Goal: Find contact information: Find contact information

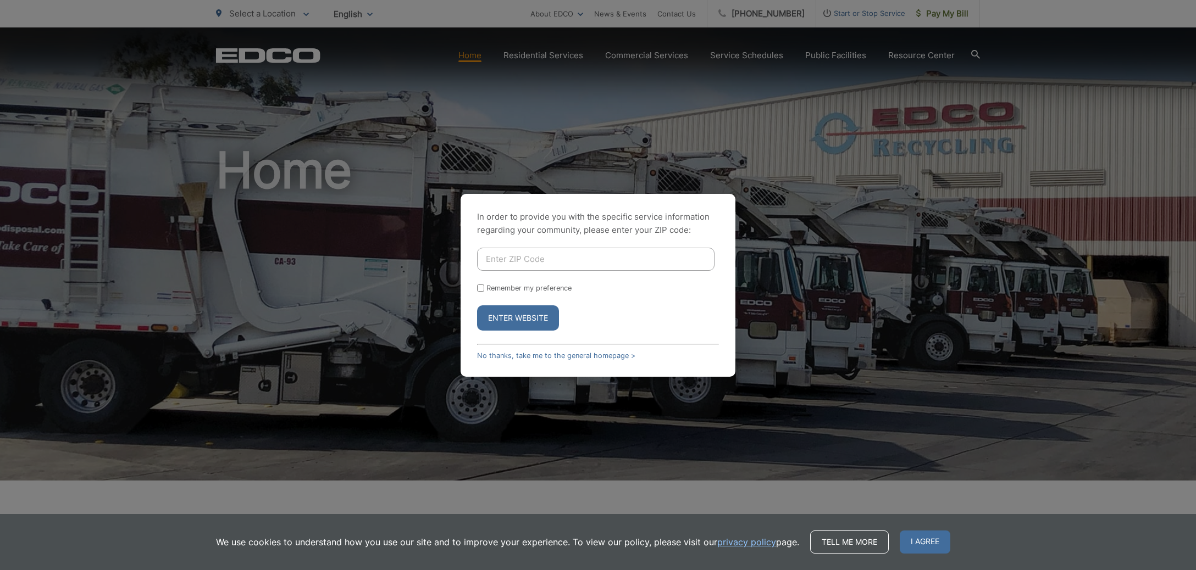
click at [611, 255] on input "Enter ZIP Code" at bounding box center [595, 259] width 237 height 23
type input "91942"
click at [528, 313] on button "Enter Website" at bounding box center [518, 318] width 82 height 25
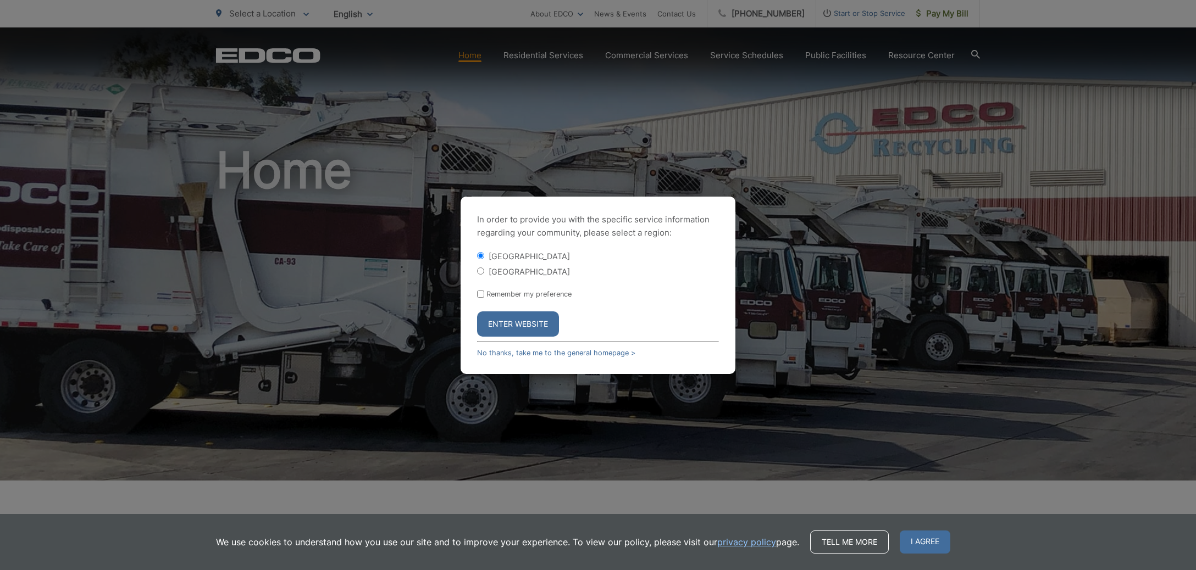
click at [528, 317] on button "Enter Website" at bounding box center [518, 324] width 82 height 25
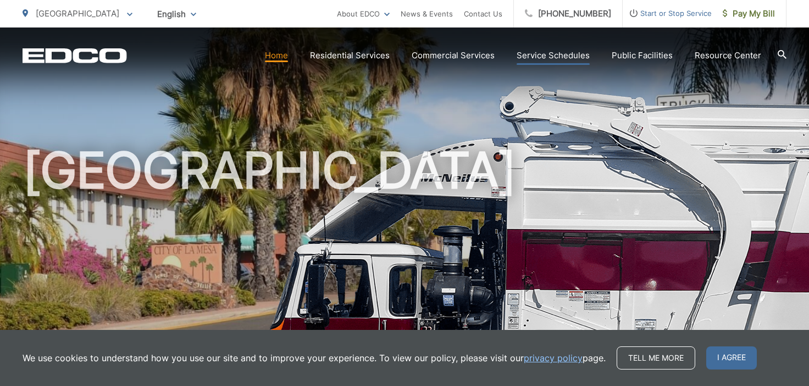
click at [567, 54] on link "Service Schedules" at bounding box center [553, 55] width 73 height 13
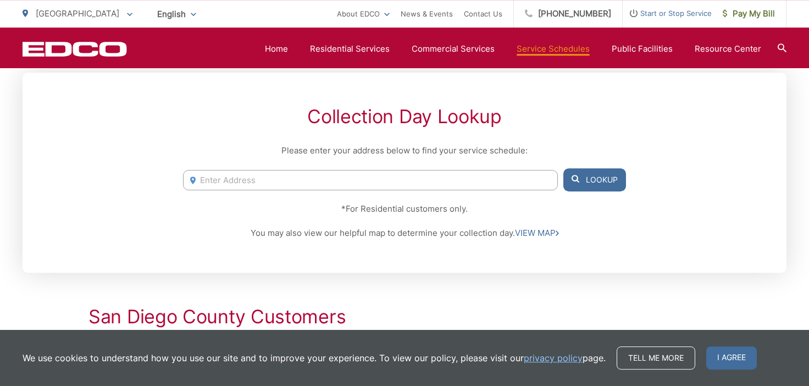
scroll to position [232, 0]
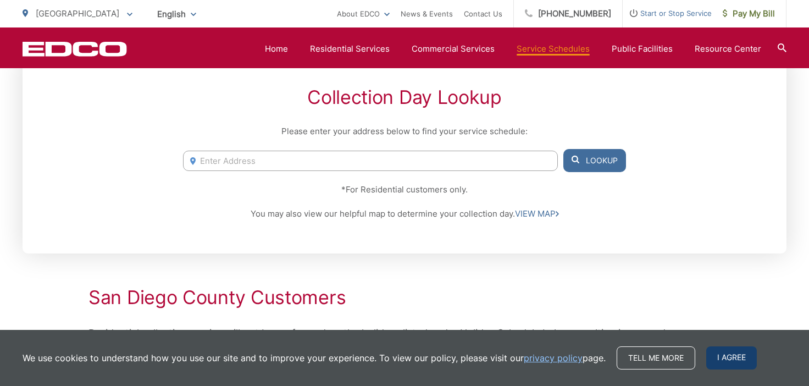
click at [720, 361] on span "I agree" at bounding box center [731, 357] width 51 height 23
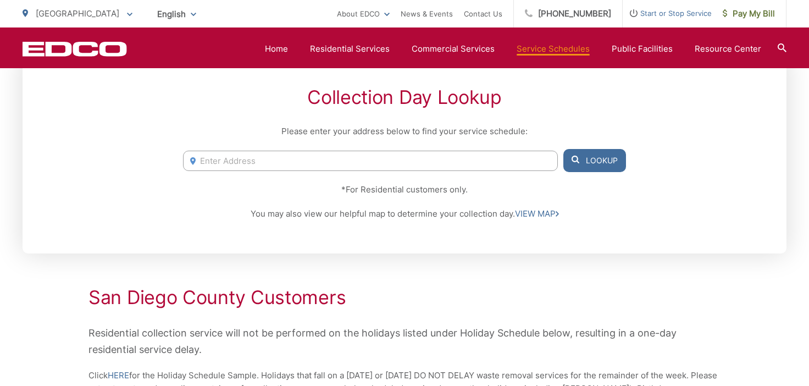
click at [282, 163] on input "Enter Address" at bounding box center [370, 161] width 375 height 20
type input "[STREET_ADDRESS]"
click at [578, 159] on icon at bounding box center [576, 160] width 8 height 8
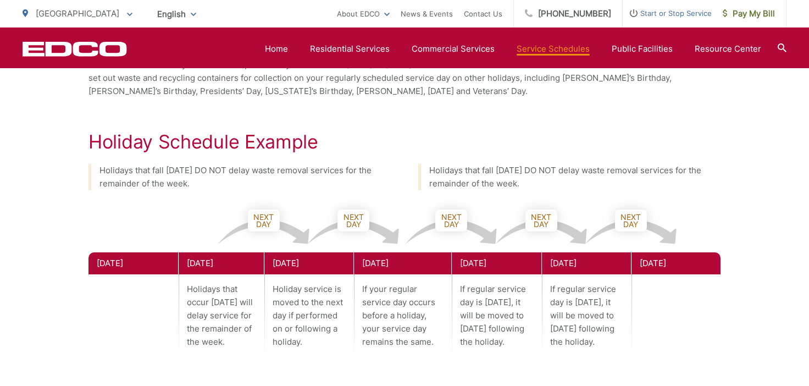
scroll to position [0, 0]
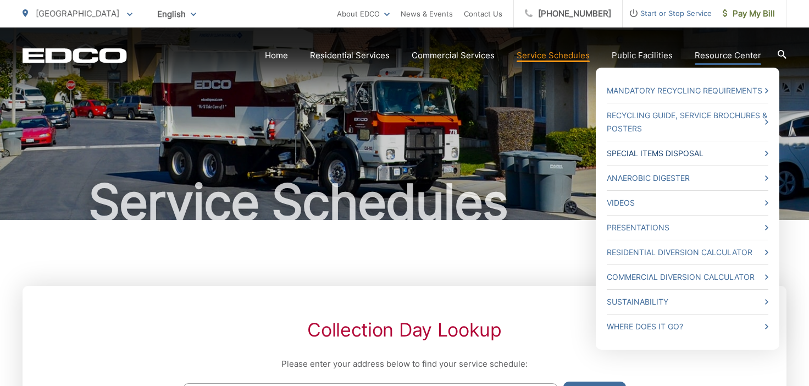
click at [732, 151] on link "Special Items Disposal" at bounding box center [688, 153] width 162 height 13
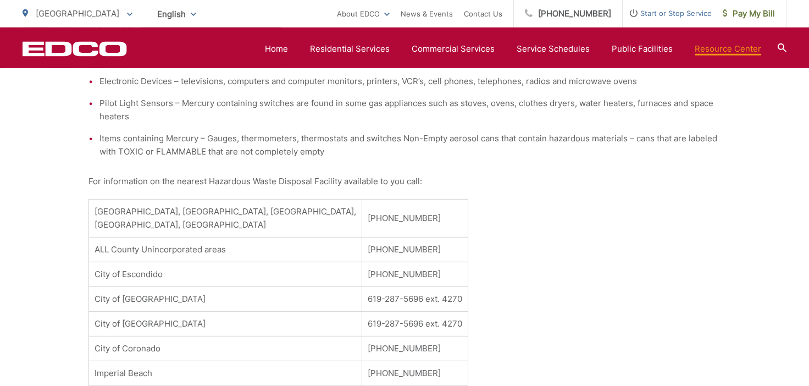
scroll to position [523, 0]
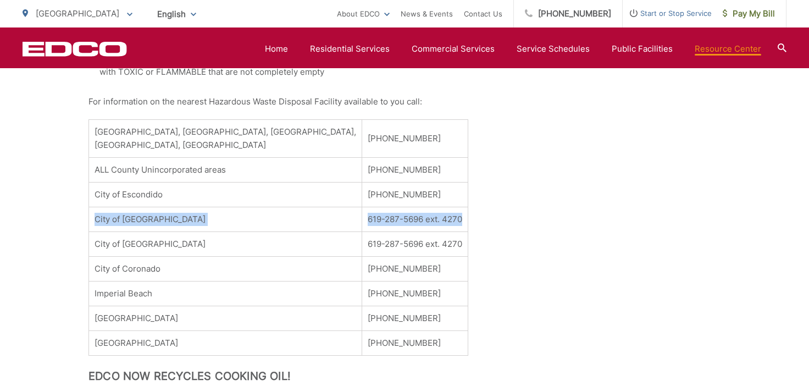
drag, startPoint x: 368, startPoint y: 218, endPoint x: 88, endPoint y: 213, distance: 279.8
copy tr "City of [GEOGRAPHIC_DATA] 619-287-5696 ext. 4270"
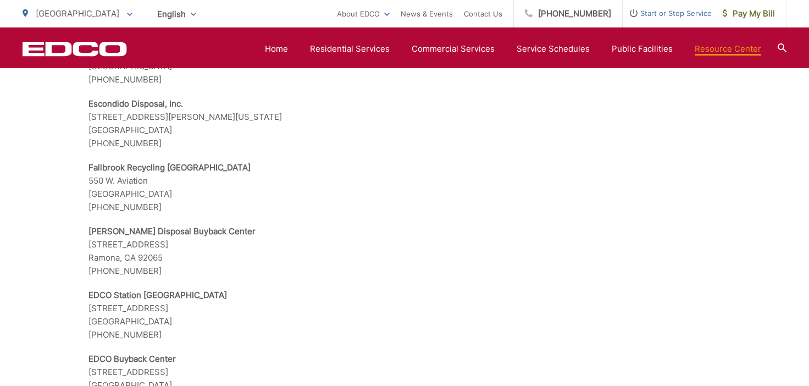
scroll to position [2151, 0]
